Goal: Transaction & Acquisition: Purchase product/service

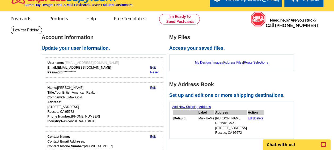
scroll to position [12, 0]
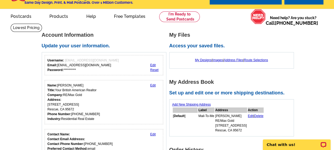
click at [152, 84] on link "Edit" at bounding box center [153, 85] width 6 height 4
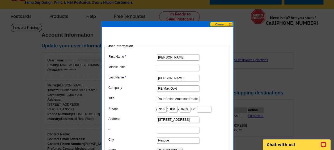
click at [179, 87] on input "RE/Max Gold" at bounding box center [178, 88] width 42 height 6
click at [179, 87] on input "RE/Max" at bounding box center [178, 88] width 42 height 6
type input "R"
type input "eX"
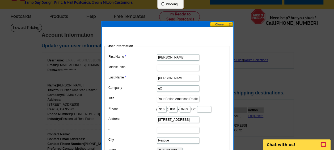
scroll to position [0, 0]
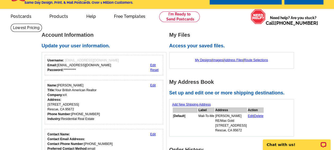
click at [152, 87] on link "Edit" at bounding box center [153, 85] width 6 height 4
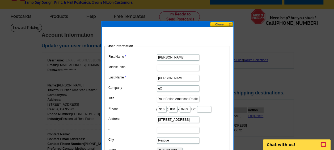
type input "eXp Realty of [US_STATE], inc."
type input "D"
type input "Folsom"
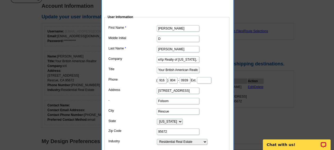
scroll to position [41, 0]
click at [195, 93] on input "2876 Aquamarine Circle" at bounding box center [178, 90] width 42 height 6
type input "2"
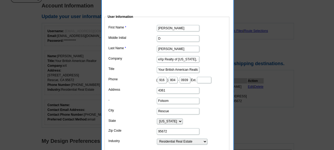
type input "[STREET_ADDRESS]"
click at [173, 104] on input "Folsom" at bounding box center [178, 100] width 42 height 6
type input "F"
type input "Folsom"
click at [171, 134] on input "95672" at bounding box center [178, 131] width 42 height 6
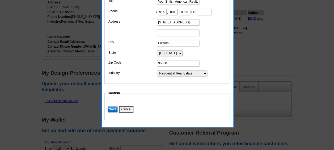
scroll to position [112, 0]
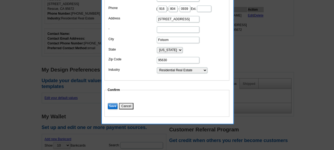
type input "95630"
click at [112, 109] on input "Save" at bounding box center [113, 106] width 10 height 6
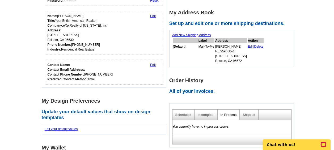
scroll to position [81, 0]
click at [253, 47] on link "Edit" at bounding box center [251, 47] width 6 height 4
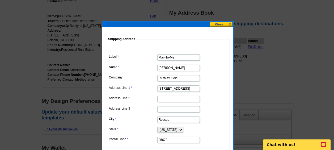
click at [182, 77] on input "RE/Max Gold" at bounding box center [178, 78] width 42 height 6
type input "R"
type input "eXp Realty of [US_STATE], inc."
type input "Folsom"
type input "CA"
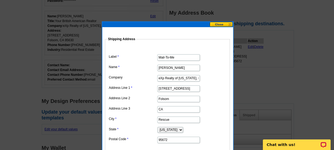
click at [175, 88] on input "2876 Aquamarine Circle" at bounding box center [178, 88] width 42 height 6
type input "e"
type input "4361 Brookview Drive"
click at [173, 97] on input "Folsom" at bounding box center [178, 99] width 42 height 6
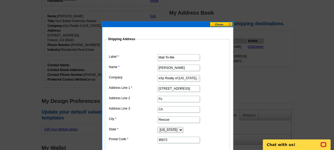
type input "F"
click at [166, 107] on input "CA" at bounding box center [178, 109] width 42 height 6
type input "C"
click at [170, 119] on input "Rescue" at bounding box center [178, 119] width 42 height 6
type input "R"
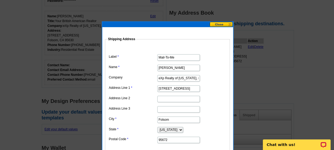
type input "Folsom"
click at [167, 139] on input "95672" at bounding box center [178, 140] width 42 height 6
type input "95630"
click at [138, 137] on label "Postal Code" at bounding box center [133, 139] width 48 height 5
click at [157, 137] on input "95630" at bounding box center [178, 140] width 42 height 6
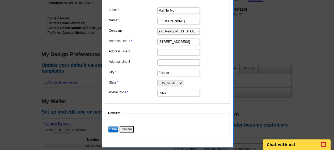
scroll to position [131, 0]
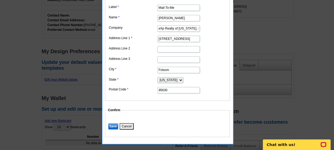
click at [111, 124] on input "Save" at bounding box center [113, 126] width 10 height 6
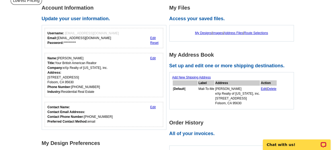
scroll to position [0, 0]
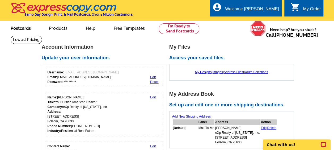
click at [19, 27] on link "Postcards" at bounding box center [20, 28] width 37 height 12
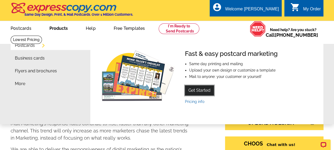
click at [204, 91] on link "Get Started" at bounding box center [199, 90] width 29 height 10
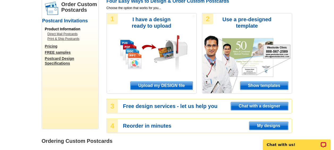
scroll to position [45, 0]
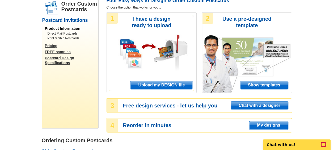
click at [272, 86] on span "Show templates" at bounding box center [264, 85] width 48 height 8
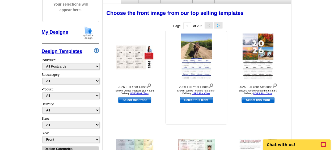
scroll to position [72, 0]
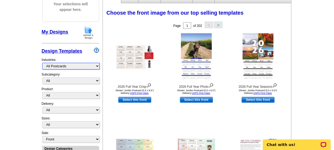
click at [97, 66] on select "What's New Real Estate Mortgage Insurance HVAC Dental Solar EDDM - NEW! Calenda…" at bounding box center [70, 66] width 57 height 7
select select "785"
click at [42, 63] on select "What's New Real Estate Mortgage Insurance HVAC Dental Solar EDDM - NEW! Calenda…" at bounding box center [70, 66] width 57 height 7
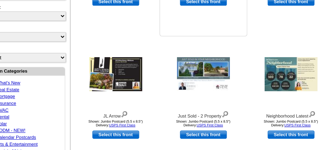
scroll to position [147, 0]
click at [264, 118] on link "Select this front" at bounding box center [257, 117] width 33 height 6
select select "2"
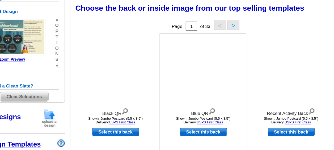
scroll to position [54, 0]
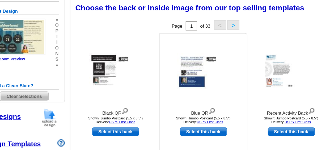
click at [196, 117] on link "Select this back" at bounding box center [196, 117] width 33 height 6
select select "front"
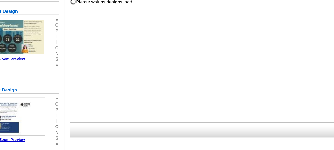
scroll to position [0, 0]
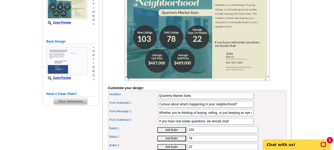
scroll to position [107, 0]
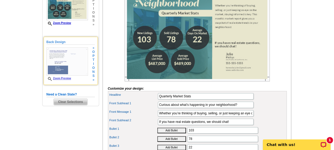
click at [62, 78] on link "Zoom Preview" at bounding box center [58, 78] width 25 height 3
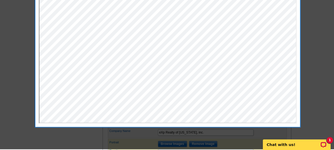
scroll to position [147, 0]
